Goal: Task Accomplishment & Management: Use online tool/utility

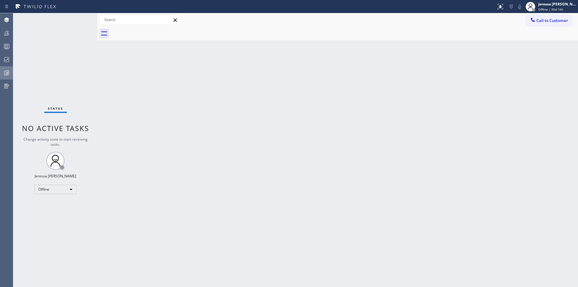
click at [9, 69] on div at bounding box center [6, 73] width 13 height 12
